Goal: Task Accomplishment & Management: Use online tool/utility

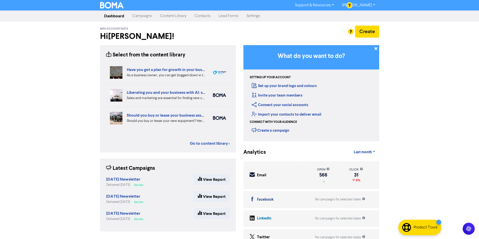
click at [207, 15] on link "Contacts" at bounding box center [202, 16] width 24 height 10
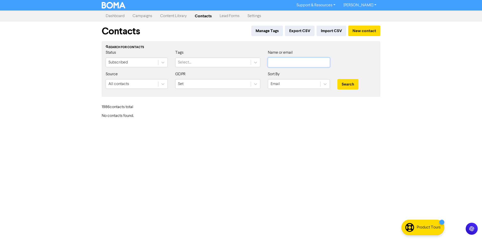
click at [291, 60] on input "text" at bounding box center [299, 63] width 62 height 10
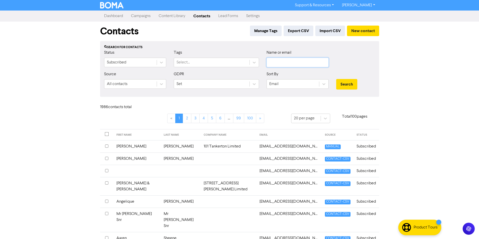
paste input "[PERSON_NAME][EMAIL_ADDRESS][DOMAIN_NAME]"
type input "[PERSON_NAME][EMAIL_ADDRESS][DOMAIN_NAME]"
click at [356, 82] on button "Search" at bounding box center [346, 84] width 21 height 11
